Goal: Subscribe to service/newsletter

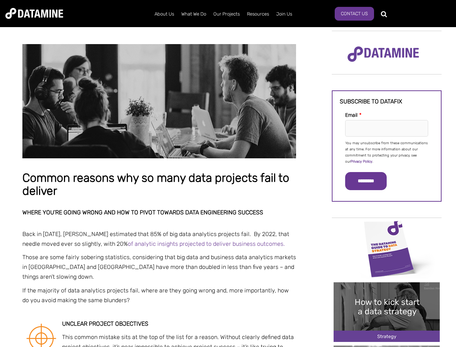
click at [387, 152] on p "You may unsubscribe from these communications at any time. For more information…" at bounding box center [386, 152] width 83 height 25
click at [370, 181] on input "*********" at bounding box center [366, 181] width 42 height 18
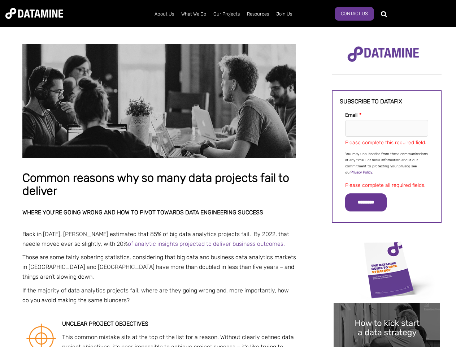
click at [387, 248] on img "Image grid with {{ image_count }} images." at bounding box center [387, 270] width 106 height 60
click at [387, 248] on div "✕" at bounding box center [228, 173] width 456 height 347
click at [387, 312] on div "✕" at bounding box center [228, 173] width 456 height 347
click at [387, 312] on img "Image grid with {{ image_count }} images." at bounding box center [387, 333] width 106 height 60
click at [387, 346] on div "✕" at bounding box center [228, 173] width 456 height 347
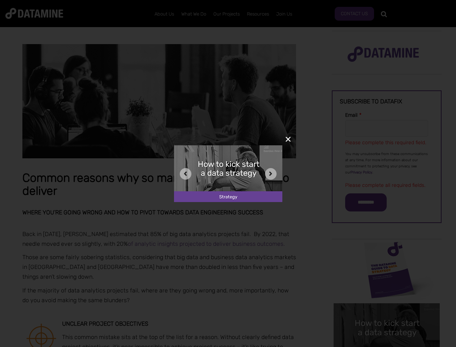
click at [387, 346] on div "✕" at bounding box center [228, 173] width 456 height 347
